Goal: Check status: Check status

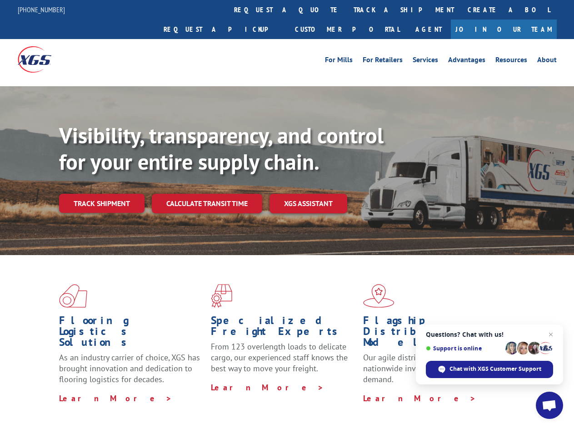
click at [287, 214] on div "Visibility, transparency, and control for your entire supply chain. Track shipm…" at bounding box center [316, 186] width 515 height 127
click at [347, 10] on link "track a shipment" at bounding box center [404, 10] width 114 height 20
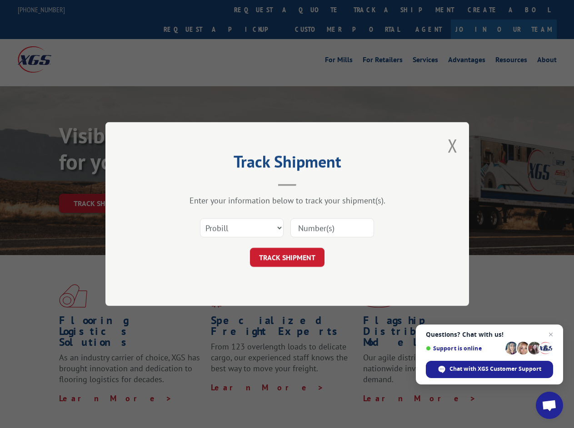
click at [317, 10] on div "Track Shipment Enter your information below to track your shipment(s). Select c…" at bounding box center [287, 214] width 574 height 428
click at [374, 10] on div "Track Shipment Enter your information below to track your shipment(s). Select c…" at bounding box center [287, 214] width 574 height 428
click at [101, 184] on div "Track Shipment Enter your information below to track your shipment(s). Select c…" at bounding box center [287, 214] width 574 height 428
click at [206, 184] on header "Track Shipment" at bounding box center [287, 170] width 273 height 31
click at [309, 184] on header "Track Shipment" at bounding box center [287, 170] width 273 height 31
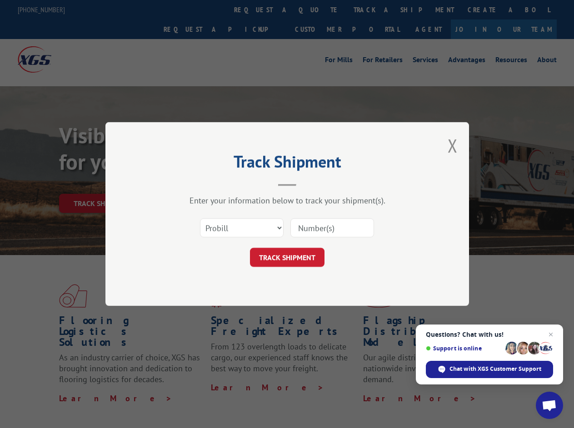
click at [549, 406] on span "Open chat" at bounding box center [549, 406] width 15 height 13
